Goal: Check status: Check status

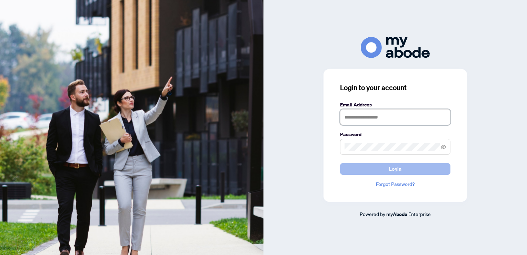
type input "**********"
click at [393, 171] on span "Login" at bounding box center [395, 168] width 12 height 11
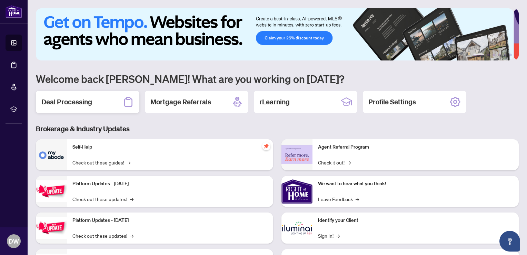
click at [77, 102] on h2 "Deal Processing" at bounding box center [66, 102] width 51 height 10
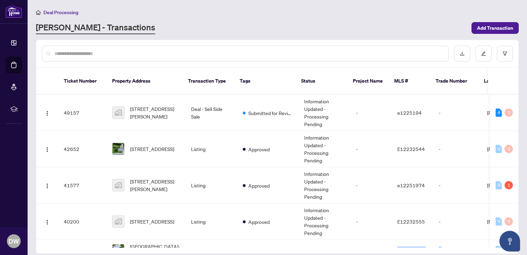
drag, startPoint x: 364, startPoint y: 240, endPoint x: 478, endPoint y: 241, distance: 114.2
click at [478, 241] on div "Ticket Number Property Address Transaction Type Tags Status Project Name MLS # …" at bounding box center [277, 160] width 482 height 185
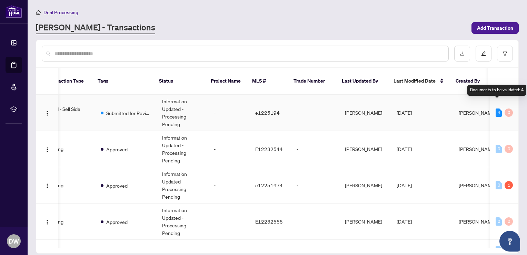
click at [496, 108] on div "4" at bounding box center [499, 112] width 6 height 8
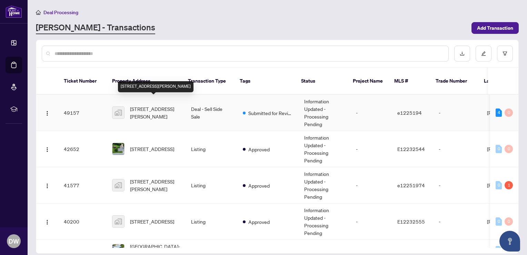
click at [144, 105] on span "[STREET_ADDRESS][PERSON_NAME]" at bounding box center [155, 112] width 50 height 15
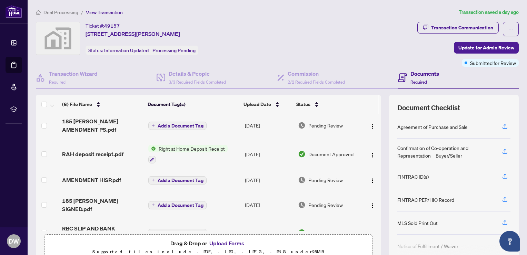
scroll to position [36, 0]
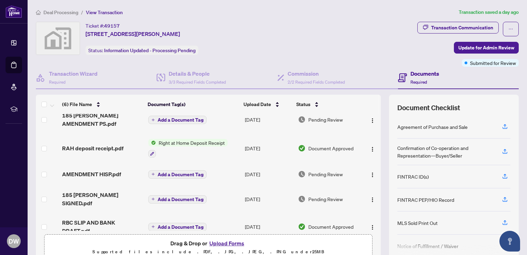
click at [185, 139] on span "Right at Home Deposit Receipt" at bounding box center [192, 143] width 72 height 8
click at [181, 171] on span "Right at Home Deposit Receipt" at bounding box center [190, 170] width 72 height 8
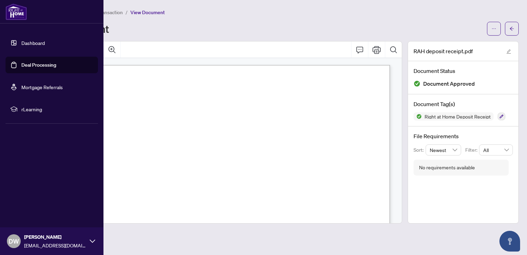
click at [24, 41] on link "Dashboard" at bounding box center [32, 43] width 23 height 6
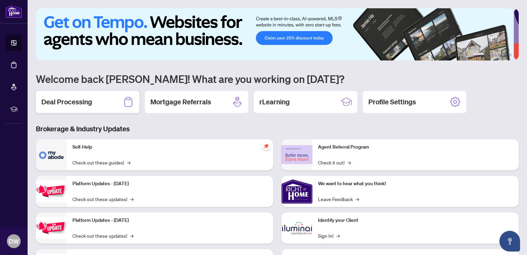
click at [80, 98] on h2 "Deal Processing" at bounding box center [66, 102] width 51 height 10
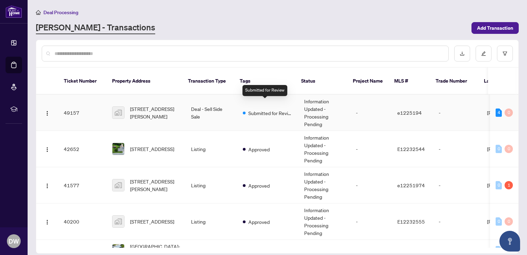
click at [270, 109] on span "Submitted for Review" at bounding box center [270, 113] width 45 height 8
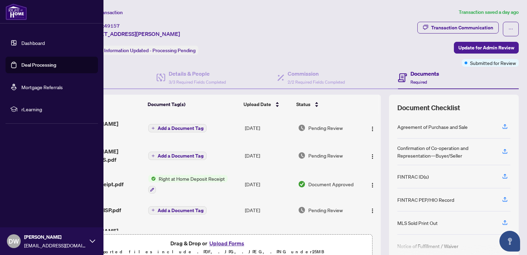
click at [13, 242] on span "DW" at bounding box center [14, 241] width 10 height 10
click at [27, 200] on span "Logout" at bounding box center [28, 199] width 16 height 11
